Goal: Task Accomplishment & Management: Complete application form

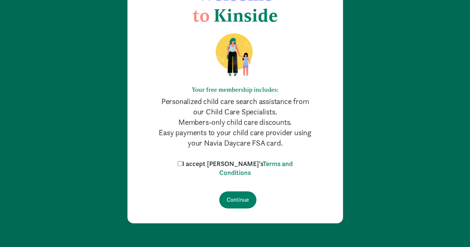
scroll to position [63, 0]
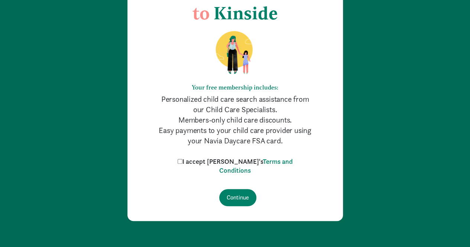
click at [197, 160] on label "I accept [PERSON_NAME]'s Terms and Conditions" at bounding box center [235, 166] width 119 height 18
click at [183, 160] on input "I accept [PERSON_NAME]'s Terms and Conditions" at bounding box center [180, 161] width 5 height 5
checkbox input "true"
click at [242, 200] on input "Continue" at bounding box center [237, 197] width 37 height 17
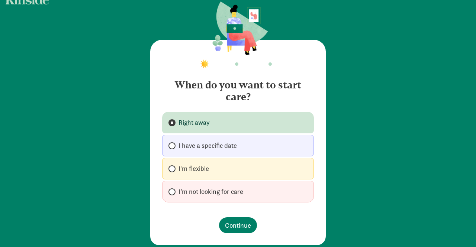
scroll to position [13, 0]
